Goal: Transaction & Acquisition: Purchase product/service

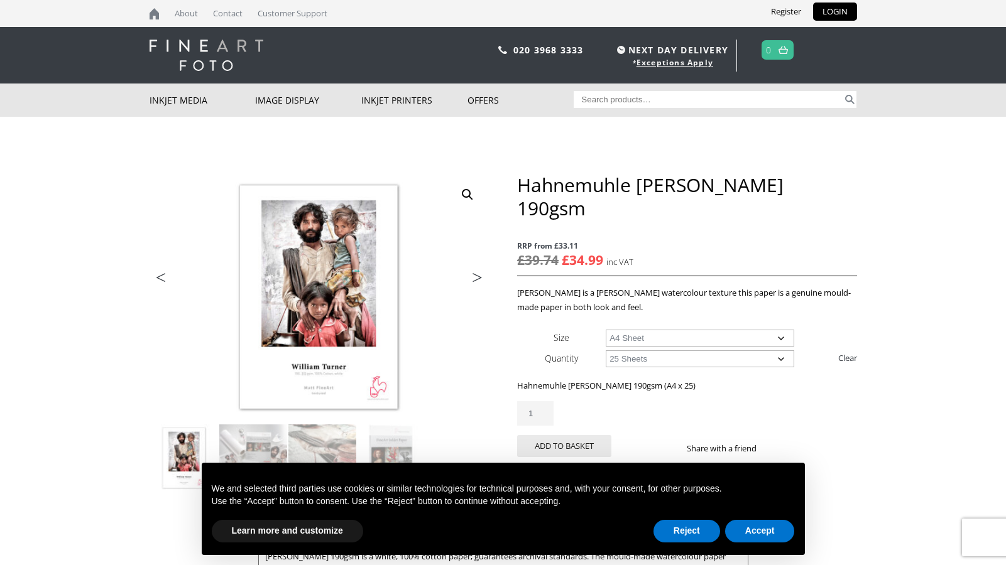
click at [785, 330] on select "Choose an option A4 Sheet A3 Sheet A3+ Sheet A2 Sheet" at bounding box center [700, 338] width 188 height 17
click at [606, 330] on select "Choose an option A4 Sheet A3 Sheet A3+ Sheet A2 Sheet" at bounding box center [700, 338] width 188 height 17
select select "a3-sheet"
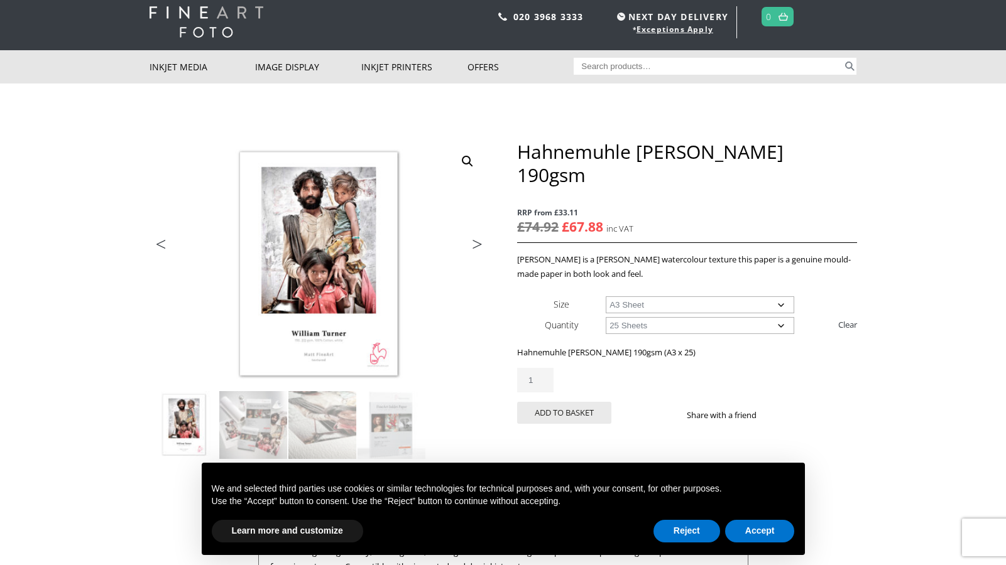
scroll to position [44, 0]
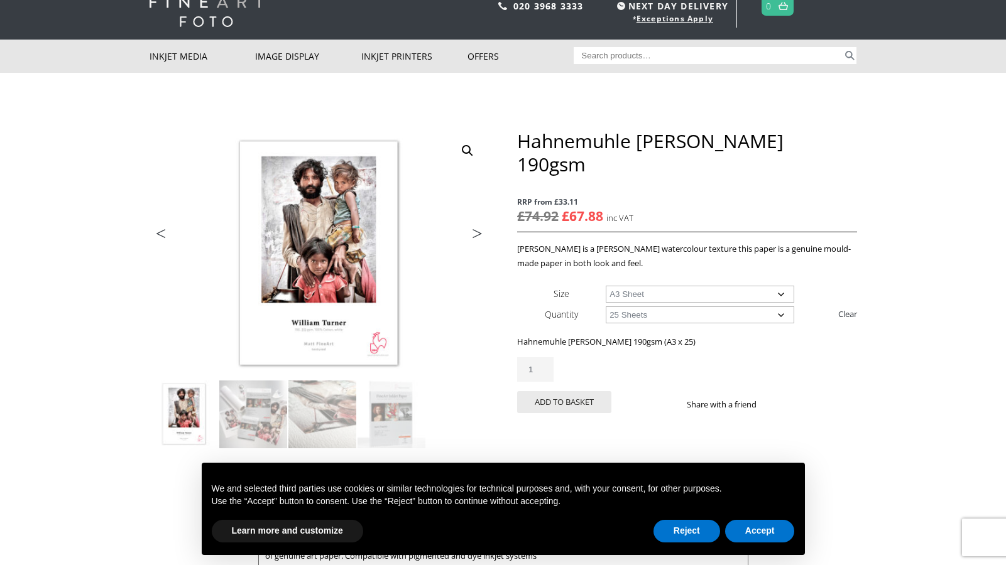
click at [779, 307] on select "Choose an option 25 Sheets" at bounding box center [700, 315] width 188 height 17
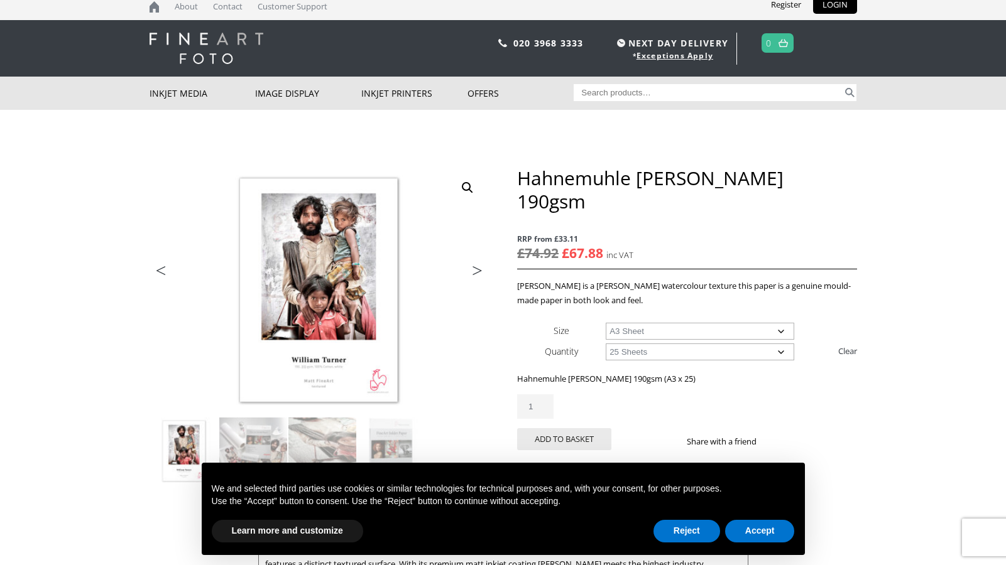
scroll to position [0, 0]
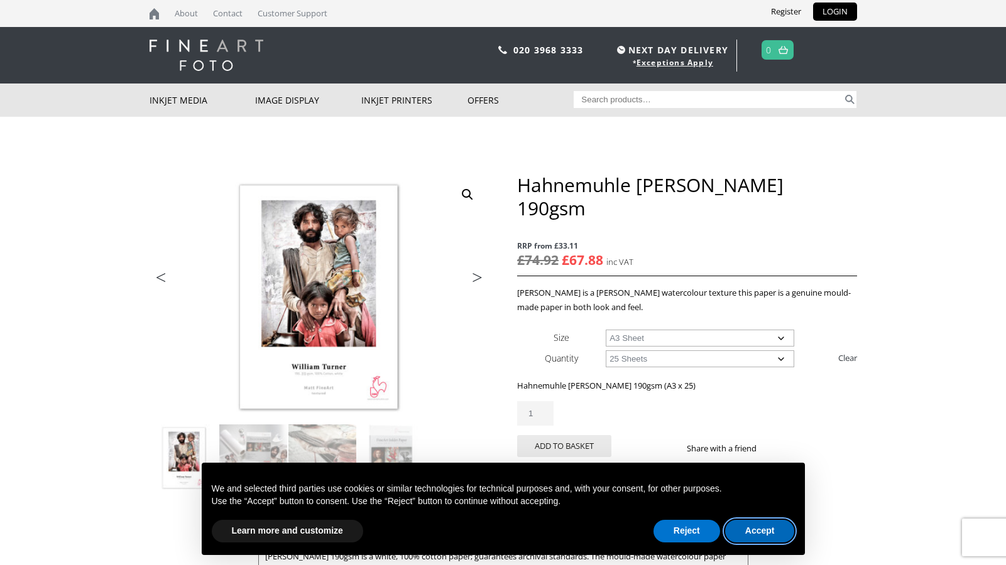
click at [773, 533] on button "Accept" at bounding box center [760, 531] width 70 height 23
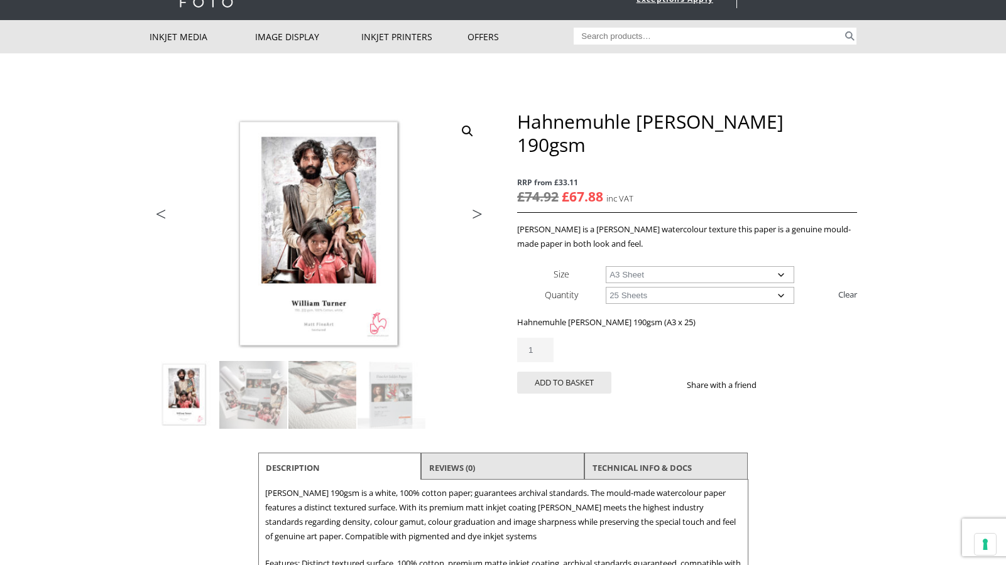
scroll to position [65, 0]
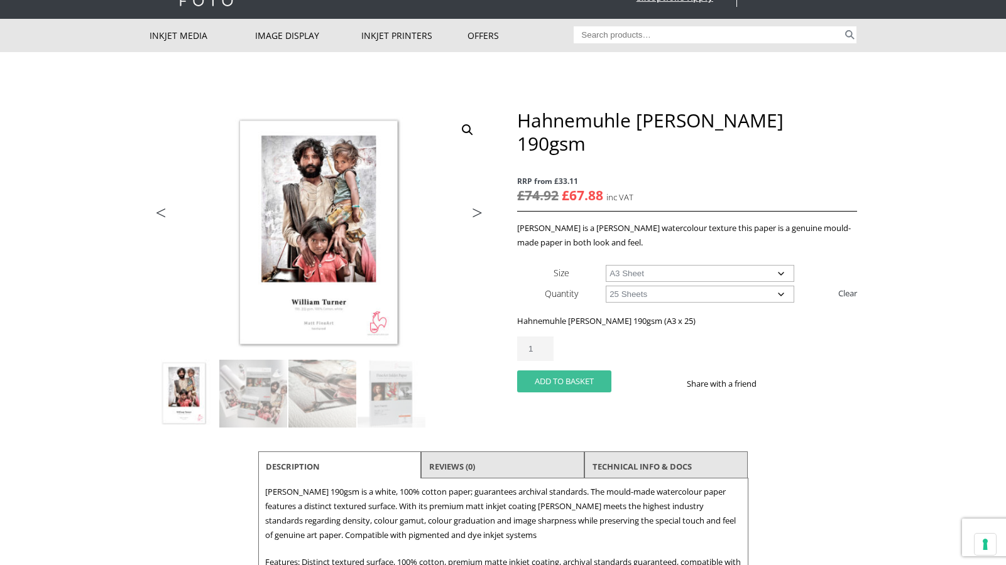
click at [579, 371] on button "Add to basket" at bounding box center [564, 382] width 94 height 22
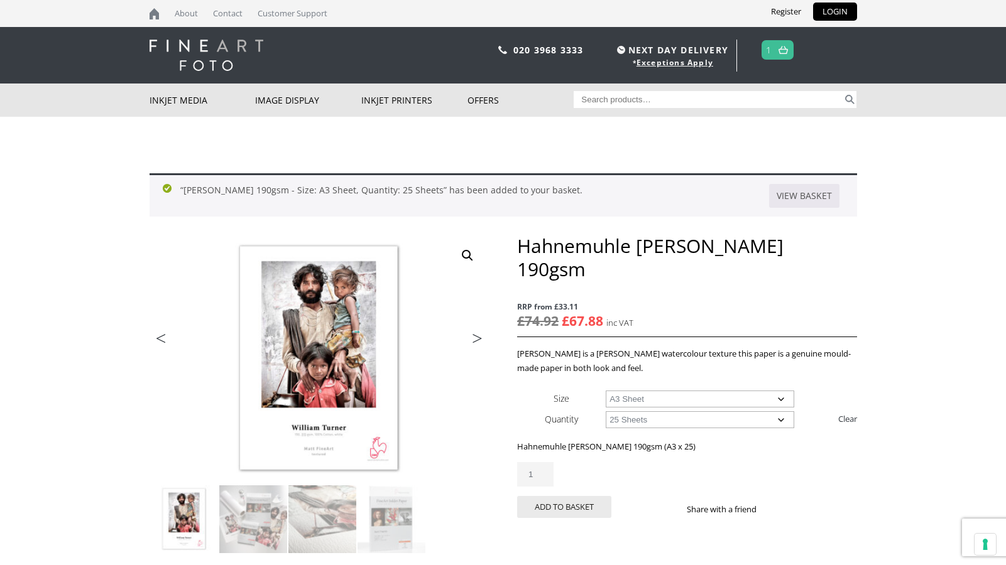
click at [780, 49] on img at bounding box center [782, 50] width 9 height 8
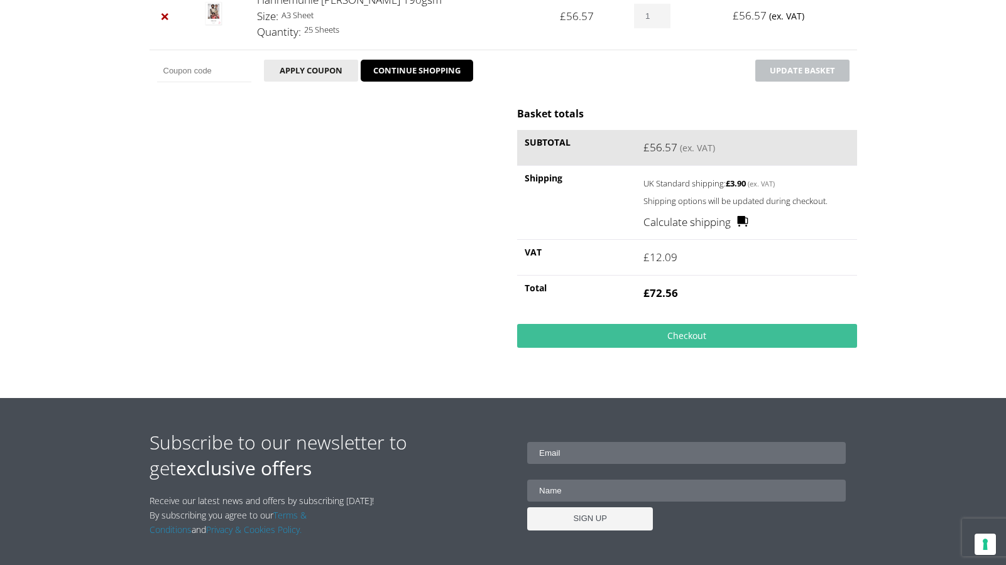
scroll to position [269, 0]
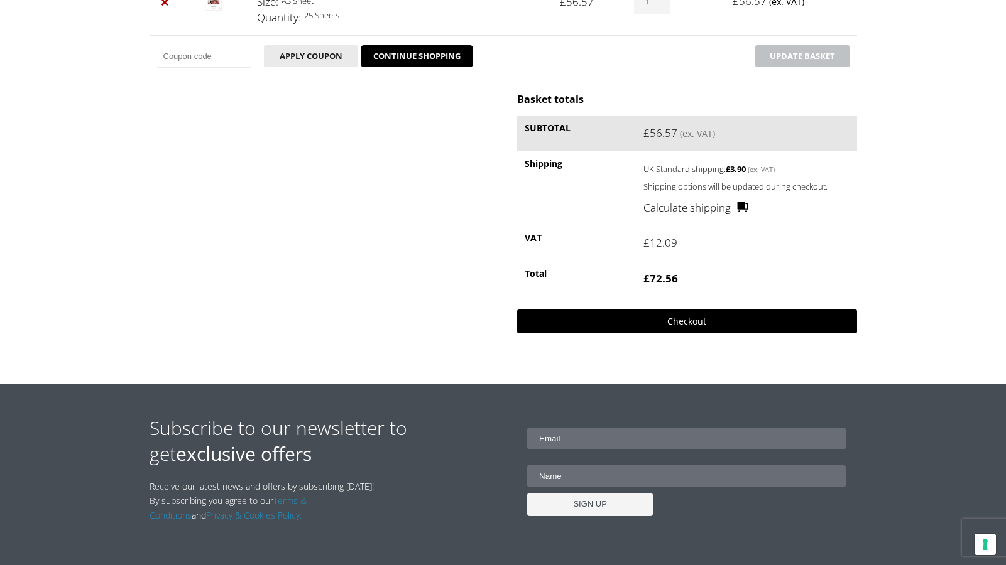
click at [695, 322] on link "Checkout" at bounding box center [686, 322] width 339 height 24
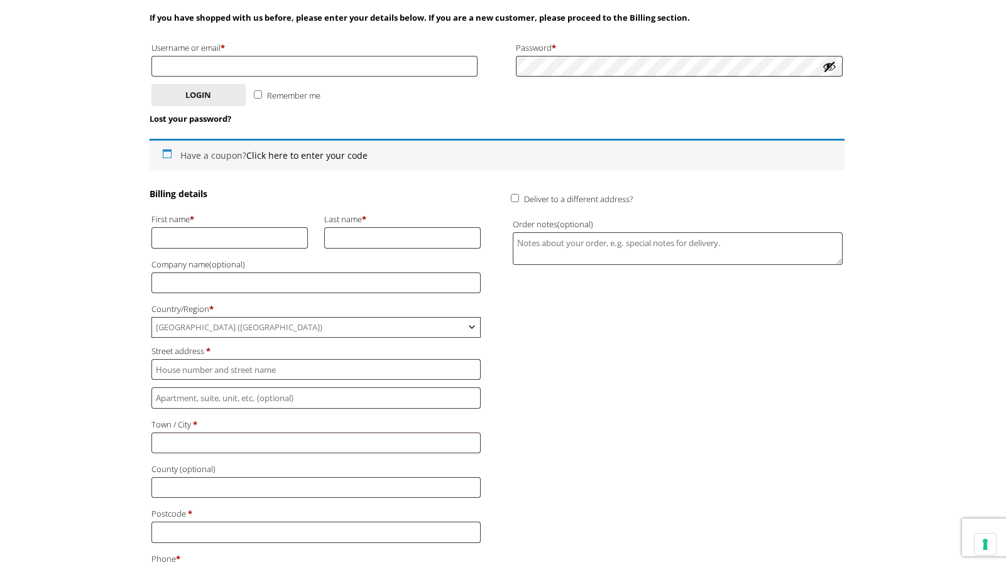
scroll to position [229, 0]
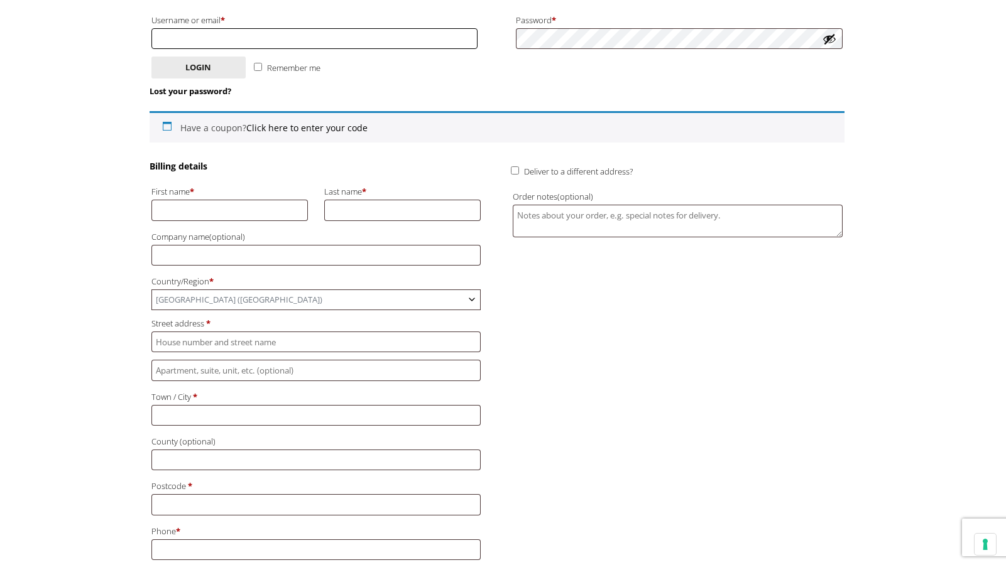
click at [298, 43] on input "Username or email * Required" at bounding box center [314, 38] width 327 height 21
click at [384, 89] on p "Lost your password?" at bounding box center [496, 91] width 695 height 14
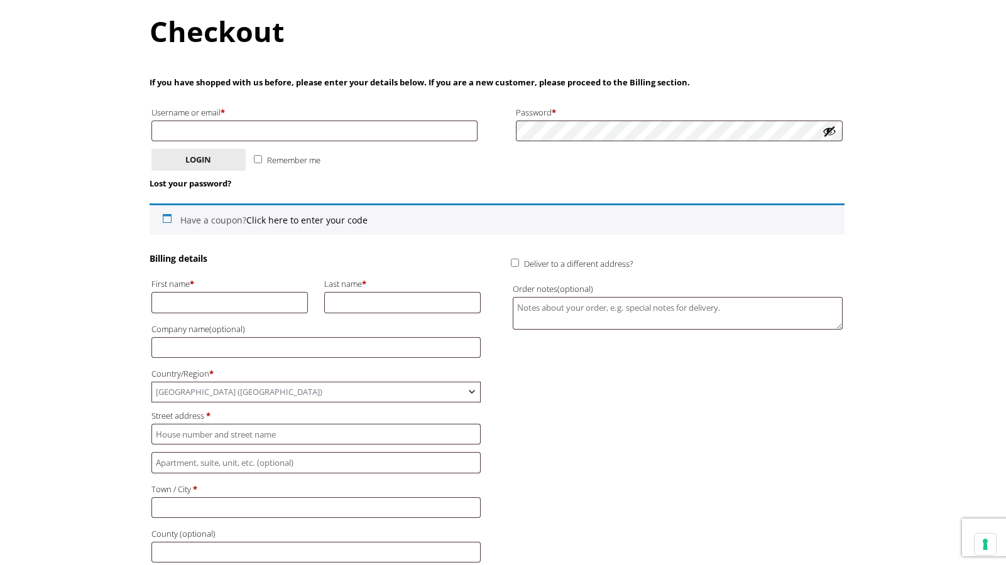
scroll to position [134, 0]
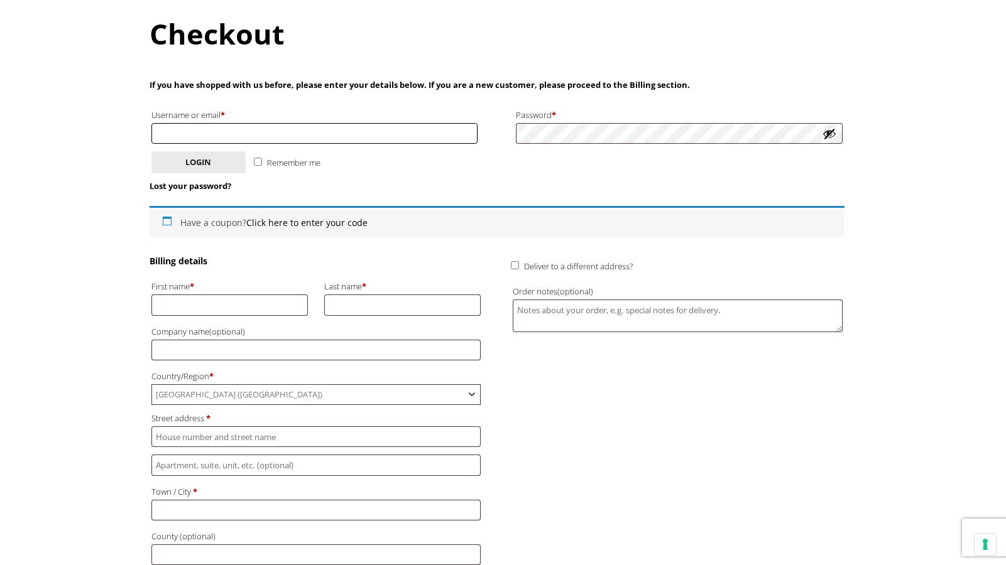
click at [356, 136] on input "Username or email * Required" at bounding box center [314, 133] width 327 height 21
type input "assuntaruocco@hotmail.com"
type input "Assunta"
type input "Ruocco"
type input "[STREET_ADDRESS]"
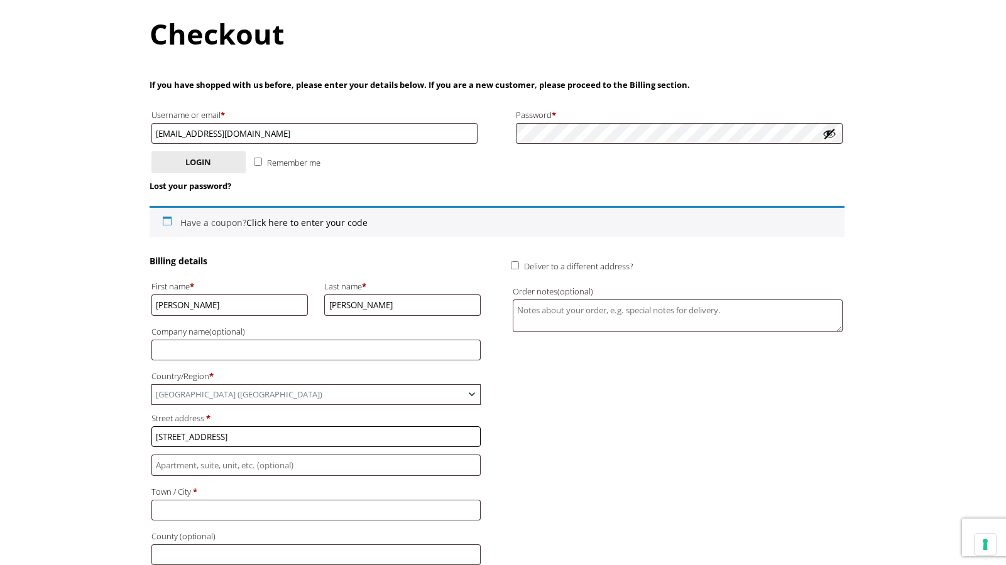
type input "[GEOGRAPHIC_DATA]"
type input "NG2 4JS"
type input "+447554013086"
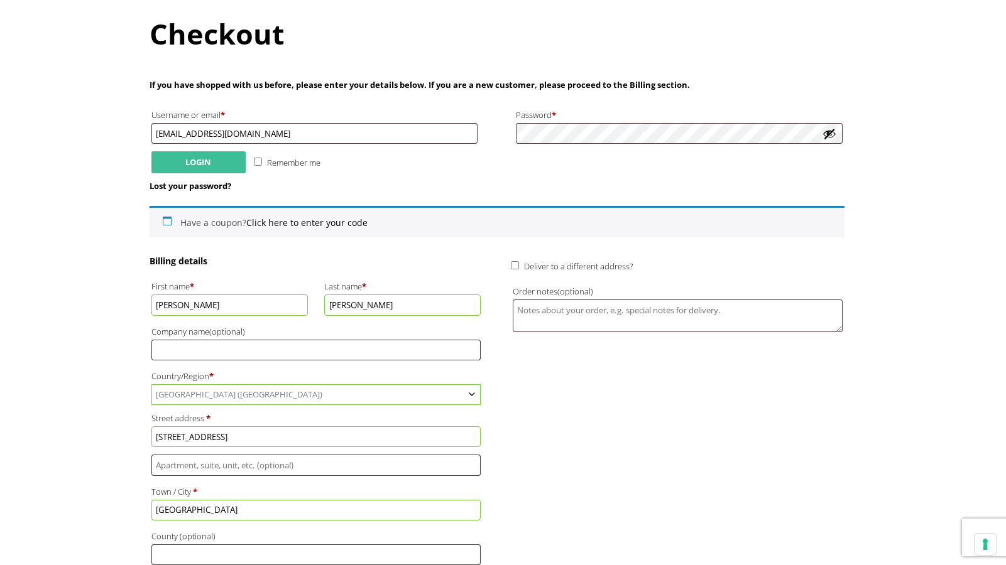
click at [183, 160] on button "Login" at bounding box center [198, 162] width 94 height 22
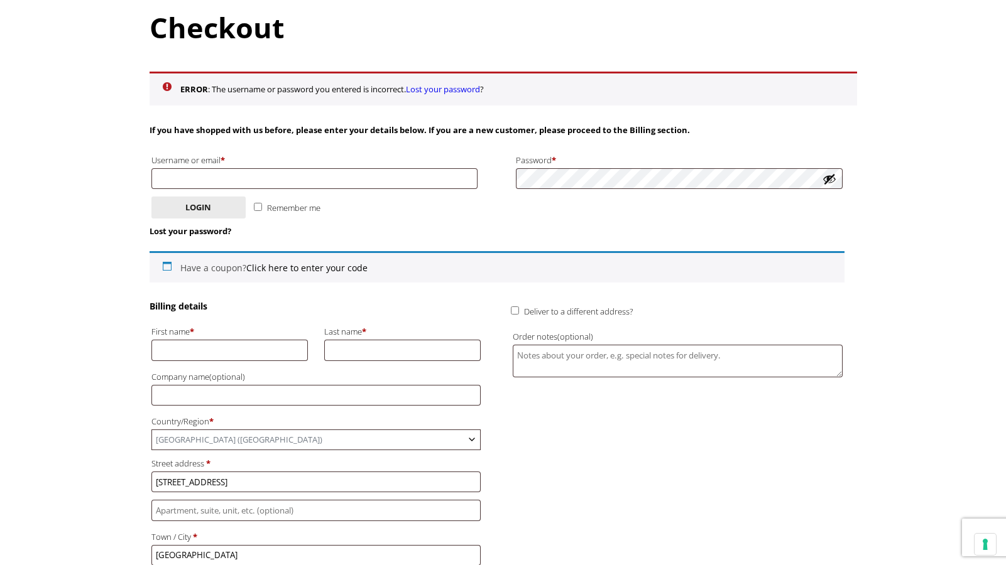
scroll to position [143, 0]
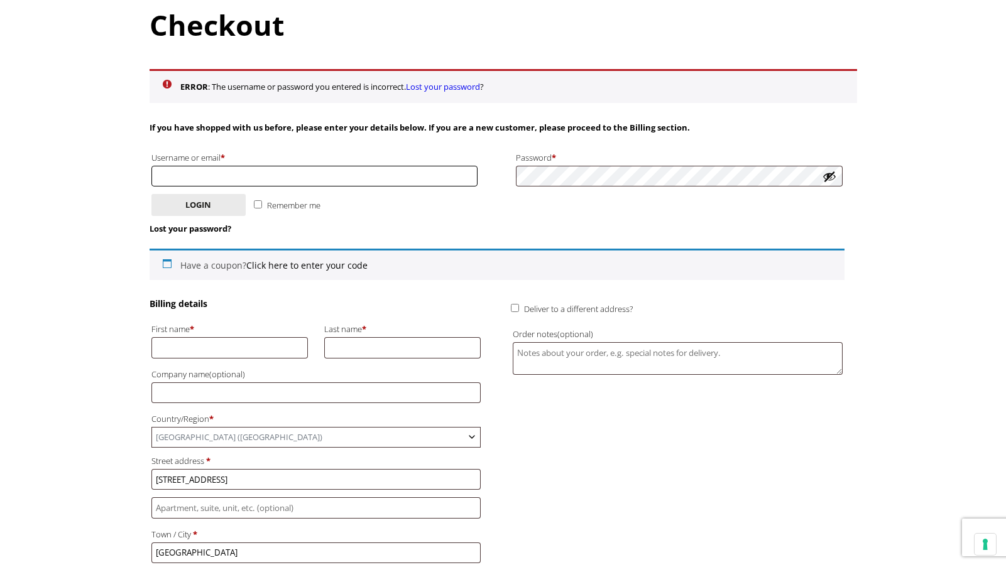
click at [202, 172] on input "Username or email * Required" at bounding box center [314, 176] width 327 height 21
click at [63, 216] on body "NEXT DAY DELIVERY * Exceptions Apply About Contact Customer Support Register LO…" at bounding box center [503, 139] width 1006 height 565
